Goal: Task Accomplishment & Management: Use online tool/utility

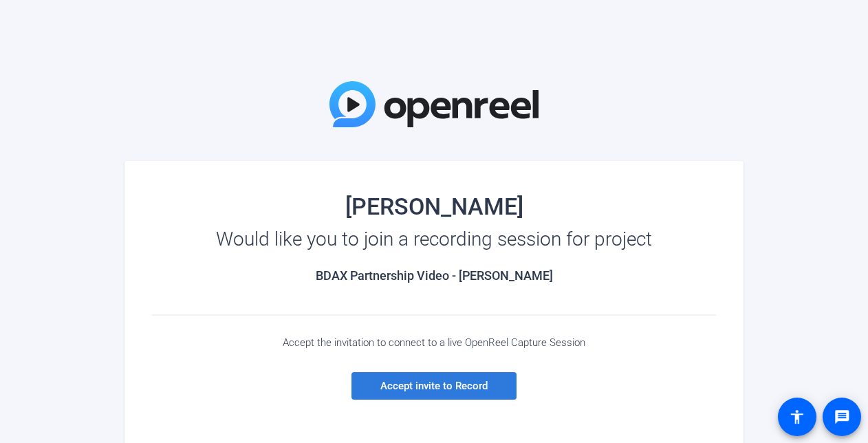
click at [458, 387] on span "Accept invite to Record" at bounding box center [434, 386] width 107 height 12
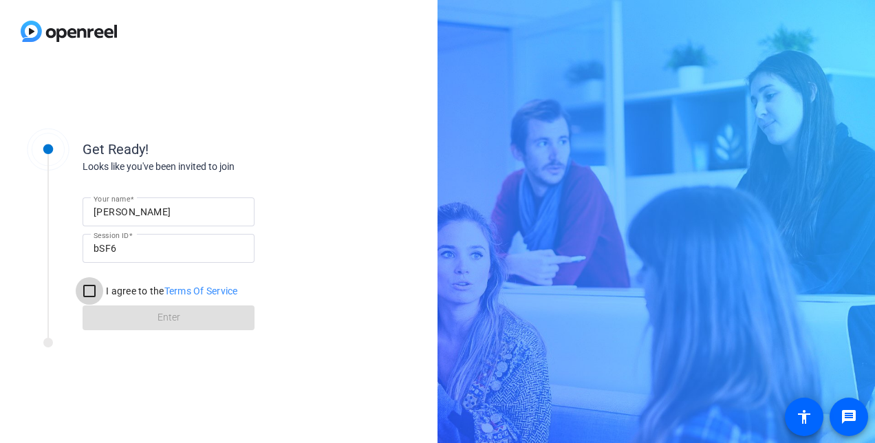
click at [88, 288] on input "I agree to the Terms Of Service" at bounding box center [90, 291] width 28 height 28
checkbox input "true"
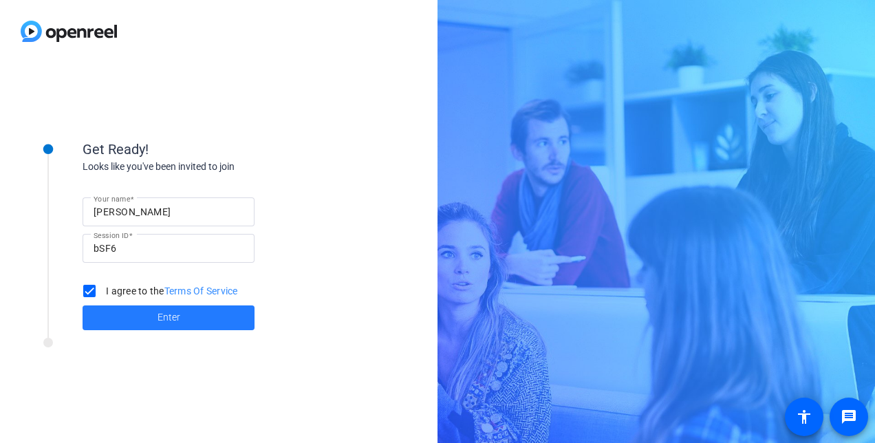
click at [138, 318] on span at bounding box center [169, 317] width 172 height 33
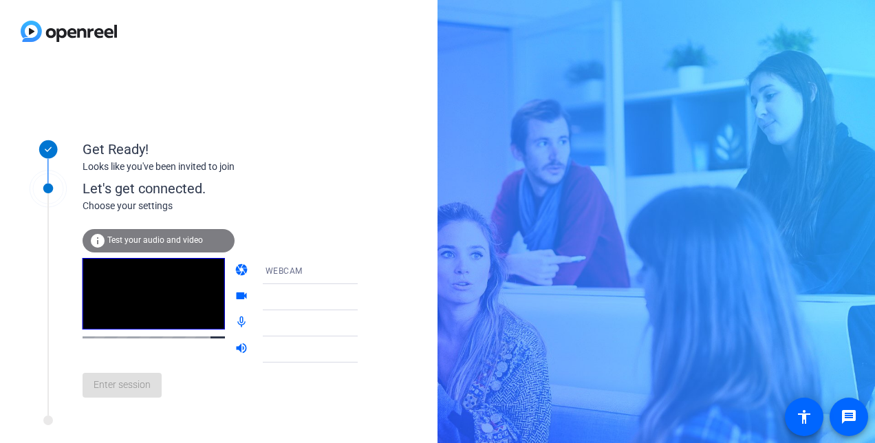
click at [125, 235] on div "info Test your audio and video" at bounding box center [159, 240] width 152 height 23
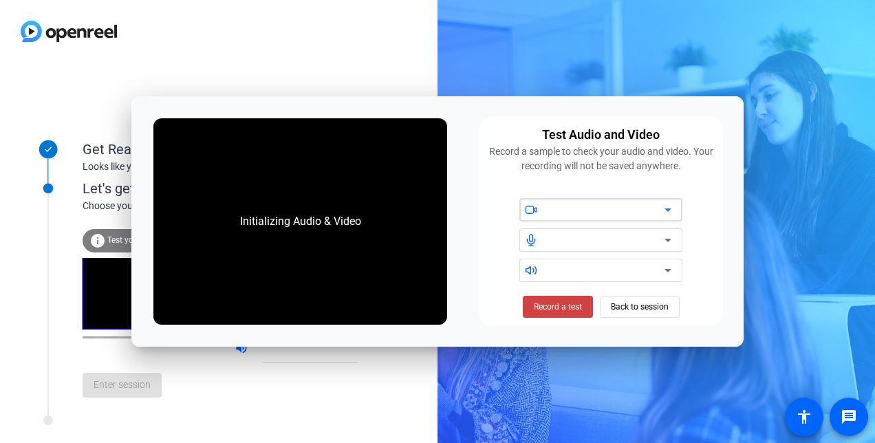
click at [623, 202] on div at bounding box center [606, 210] width 117 height 17
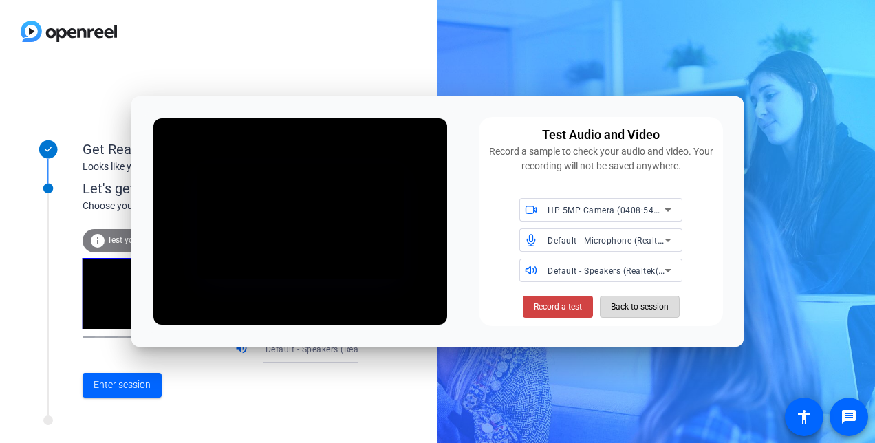
click at [624, 309] on span "Back to session" at bounding box center [640, 307] width 58 height 26
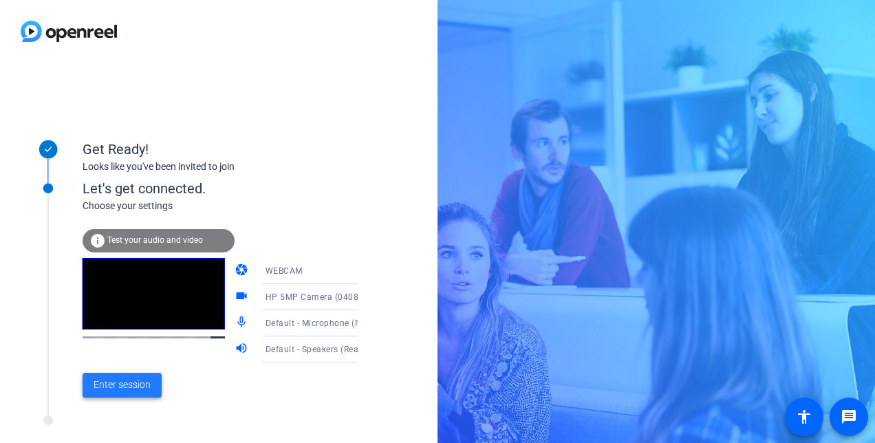
click at [134, 378] on span "Enter session" at bounding box center [122, 385] width 57 height 14
